Goal: Obtain resource: Download file/media

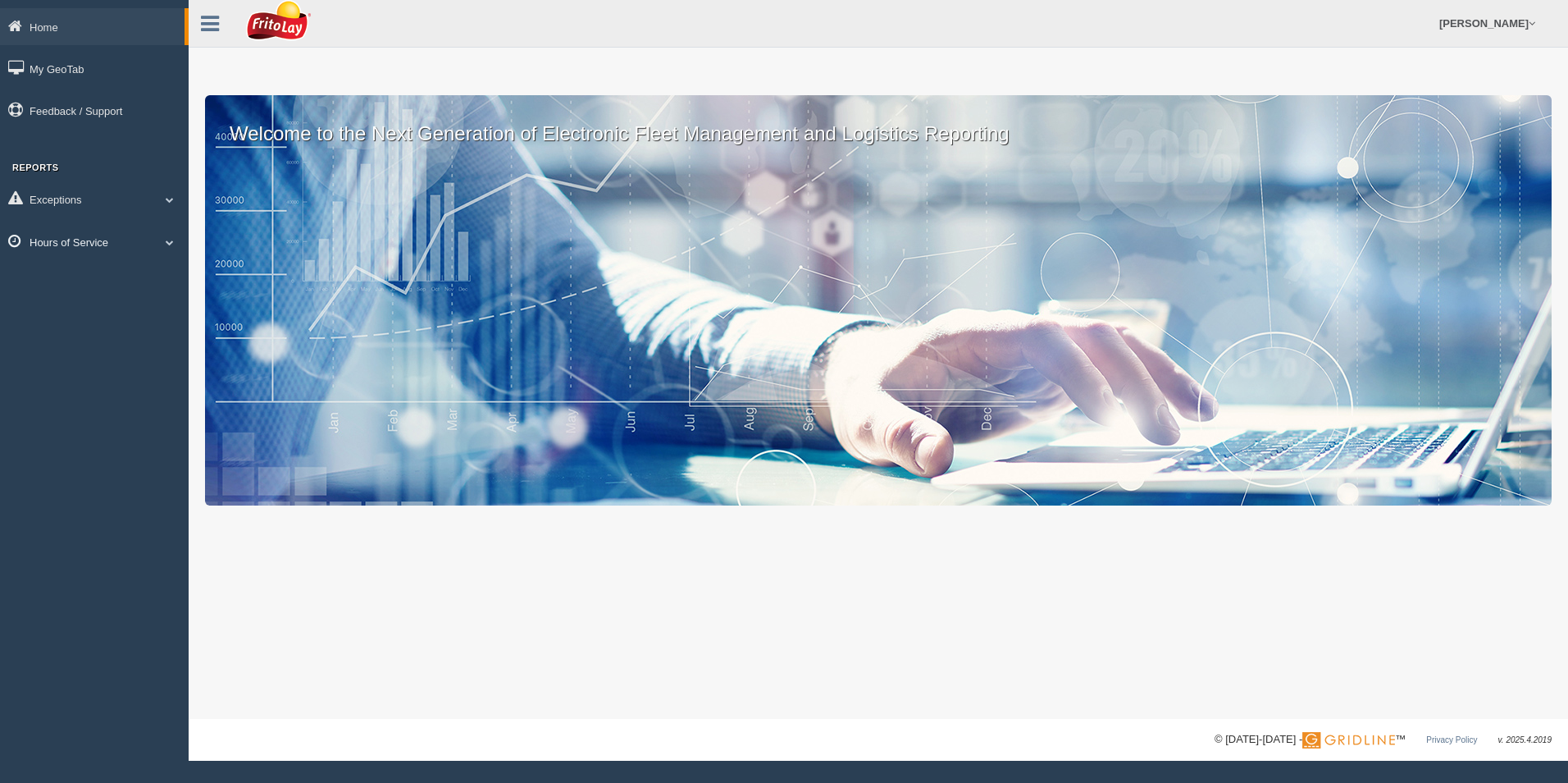
click at [71, 243] on link "Hours of Service" at bounding box center [94, 242] width 189 height 37
click at [72, 337] on link "HOS Violations" at bounding box center [106, 337] width 155 height 29
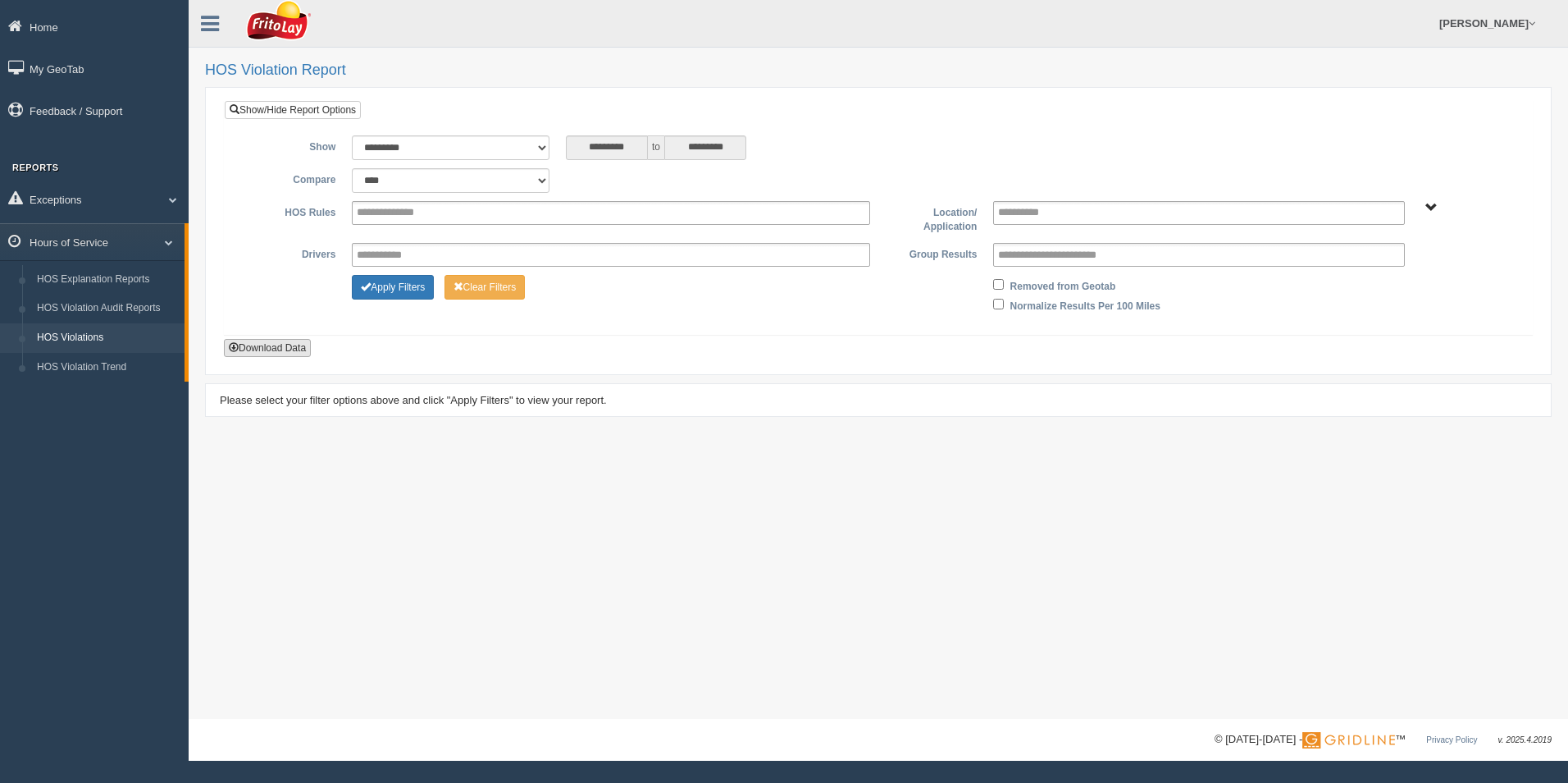
click at [259, 348] on button "Download Data" at bounding box center [267, 348] width 87 height 18
